Goal: Task Accomplishment & Management: Manage account settings

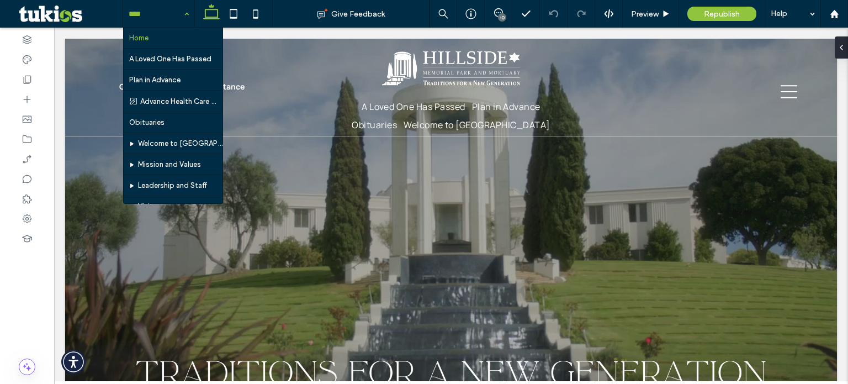
click at [147, 9] on input at bounding box center [156, 14] width 55 height 28
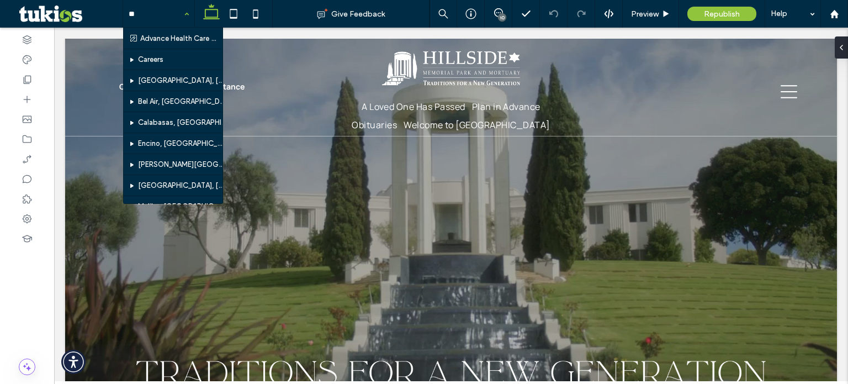
type input "***"
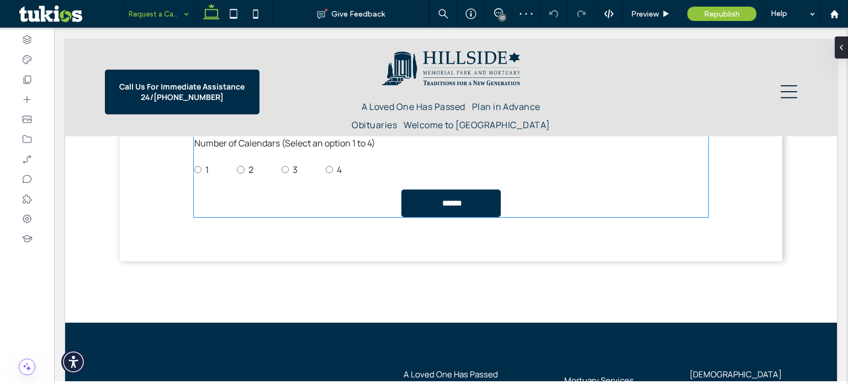
scroll to position [1184, 0]
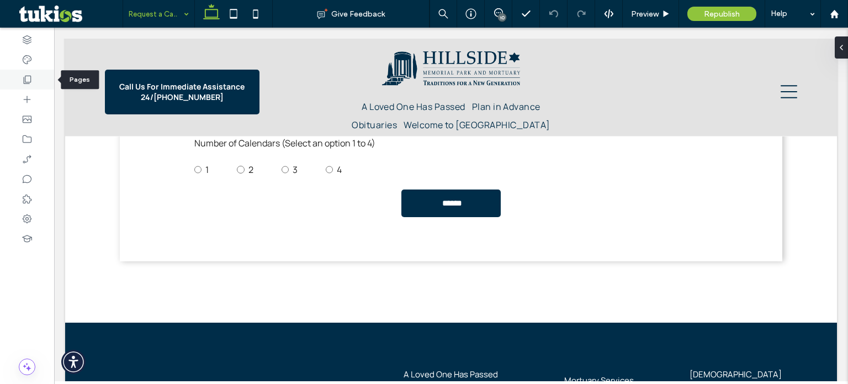
click at [24, 77] on icon at bounding box center [27, 79] width 11 height 11
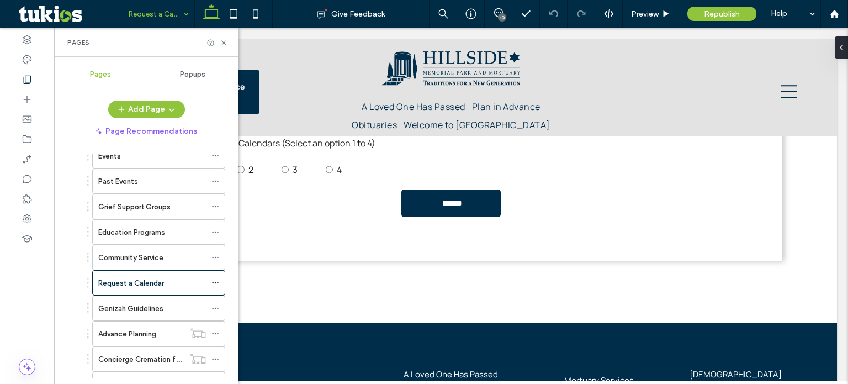
scroll to position [467, 0]
click at [216, 278] on icon at bounding box center [216, 282] width 8 height 8
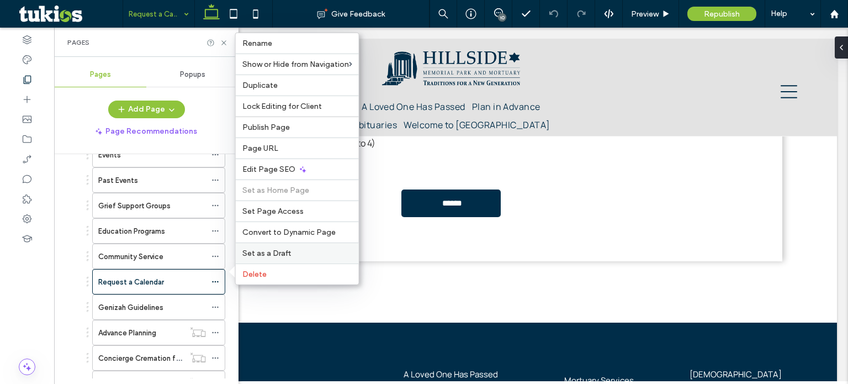
click at [317, 247] on div "Set as a Draft" at bounding box center [297, 252] width 123 height 21
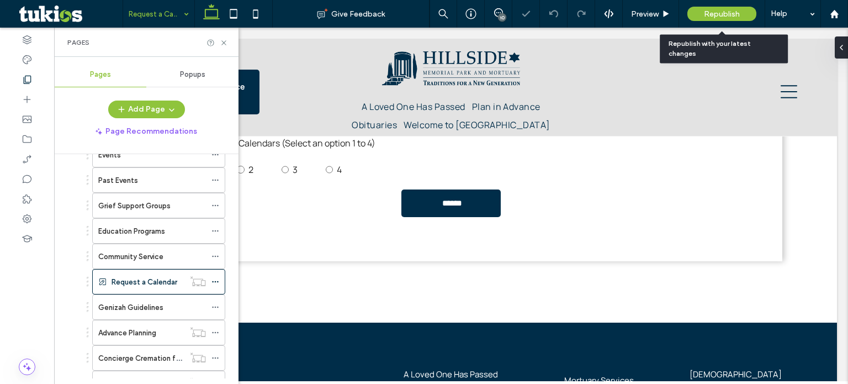
click at [713, 8] on div "Republish" at bounding box center [722, 14] width 69 height 14
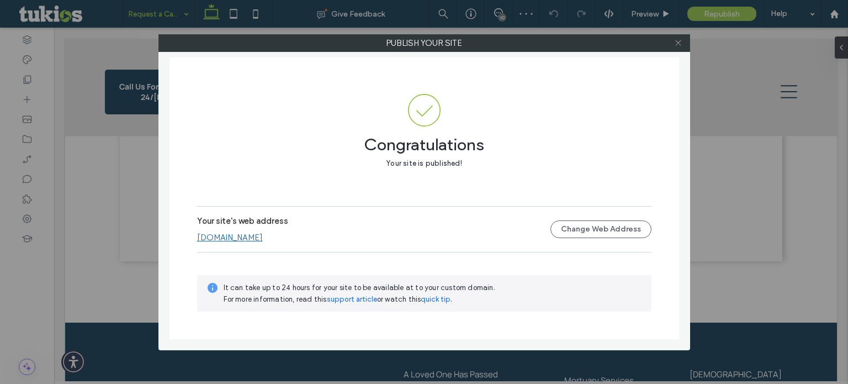
click at [681, 44] on icon at bounding box center [678, 43] width 8 height 8
